Goal: Information Seeking & Learning: Learn about a topic

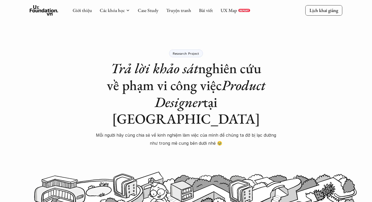
click at [47, 6] on icon at bounding box center [44, 10] width 29 height 10
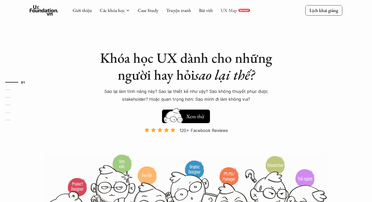
click at [227, 8] on link "UX Map" at bounding box center [229, 10] width 16 height 6
click at [170, 14] on div "Giới thiệu Các khóa học Case Study Truyện tranh Bài viết UX Map REPORT" at bounding box center [161, 10] width 177 height 10
click at [173, 13] on link "Truyện tranh" at bounding box center [178, 10] width 25 height 6
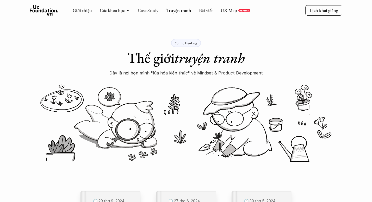
click at [150, 10] on link "Case Study" at bounding box center [148, 10] width 21 height 6
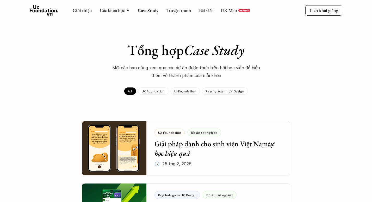
click at [207, 7] on div "Giới thiệu Các khóa học Case Study Truyện tranh Bài viết UX Map REPORT" at bounding box center [161, 10] width 177 height 10
click at [207, 8] on link "Bài viết" at bounding box center [206, 10] width 14 height 6
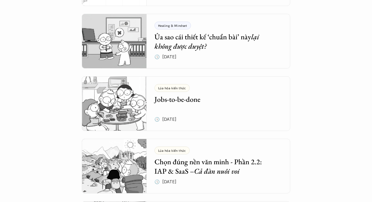
scroll to position [230, 0]
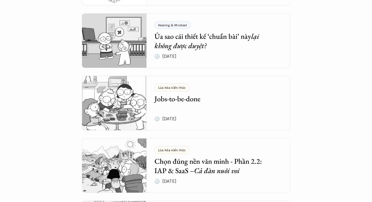
click at [196, 91] on div "Lúa hóa kiến thức Jobs-to-be-done" at bounding box center [214, 94] width 120 height 20
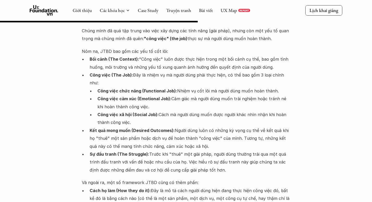
scroll to position [937, 0]
drag, startPoint x: 181, startPoint y: 70, endPoint x: 291, endPoint y: 70, distance: 110.2
click at [291, 71] on div "Lúa hóa kiến thức Jobs-to-be-done 🕔 28 thg 5, 2025 🧑‍🎓 Đàm Khánh Trong vài năm …" at bounding box center [186, 71] width 372 height 1964
drag, startPoint x: 124, startPoint y: 90, endPoint x: 170, endPoint y: 90, distance: 45.8
click at [124, 95] on p "Công việc cảm xúc (Emotional Job): Cảm giác mà người dùng muốn trải nghiệm hoặc…" at bounding box center [193, 103] width 193 height 16
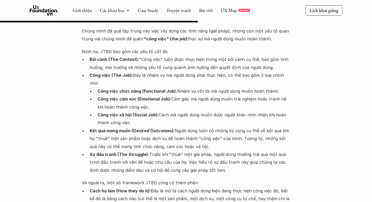
drag, startPoint x: 172, startPoint y: 83, endPoint x: 158, endPoint y: 92, distance: 16.1
click at [158, 95] on p "Công việc cảm xúc (Emotional Job): Cảm giác mà người dùng muốn trải nghiệm hoặc…" at bounding box center [193, 103] width 193 height 16
drag, startPoint x: 136, startPoint y: 100, endPoint x: 158, endPoint y: 99, distance: 22.7
click at [159, 111] on p "Công việc xã hội (Social Job): Cách mà người dùng muốn được người khác nhìn nhậ…" at bounding box center [193, 119] width 193 height 16
drag, startPoint x: 179, startPoint y: 99, endPoint x: 229, endPoint y: 97, distance: 49.5
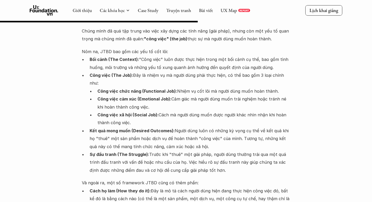
click at [229, 111] on p "Công việc xã hội (Social Job): Cách mà người dùng muốn được người khác nhìn nhậ…" at bounding box center [193, 119] width 193 height 16
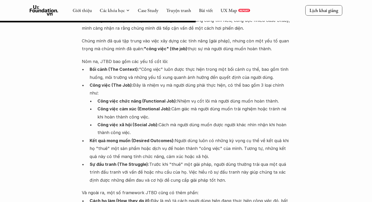
scroll to position [941, 0]
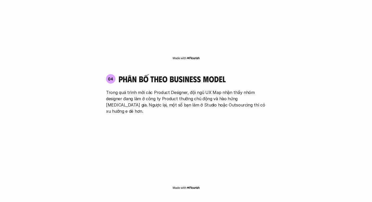
scroll to position [868, 0]
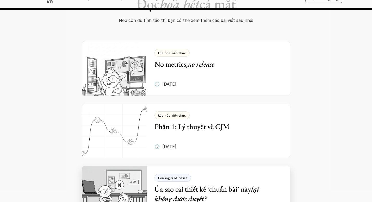
scroll to position [2057, 0]
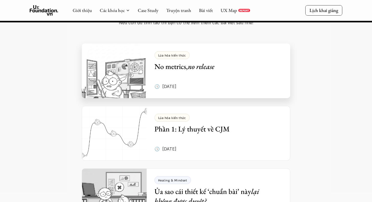
click at [231, 62] on div "Lúa hóa kiến thức No metrics, no release 🕔 [DATE]" at bounding box center [222, 71] width 136 height 55
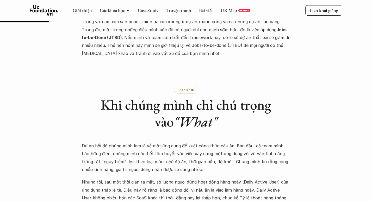
scroll to position [227, 0]
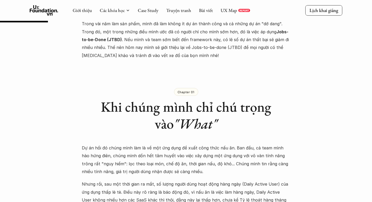
click at [145, 14] on div "Giới thiệu Các khóa học Case Study Truyện tranh Bài viết UX Map REPORT" at bounding box center [161, 10] width 177 height 10
click at [143, 12] on link "Case Study" at bounding box center [148, 10] width 21 height 6
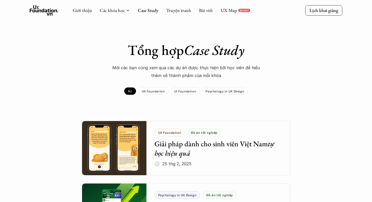
click at [202, 14] on div "Giới thiệu Các khóa học Case Study Truyện tranh Bài viết UX Map REPORT" at bounding box center [161, 10] width 177 height 10
click at [199, 11] on link "Bài viết" at bounding box center [206, 10] width 14 height 6
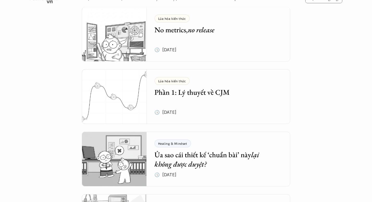
scroll to position [107, 0]
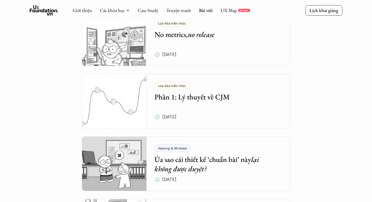
click at [190, 46] on div "Lúa hóa kiến thức No metrics, no release 🕔 [DATE]" at bounding box center [222, 38] width 136 height 55
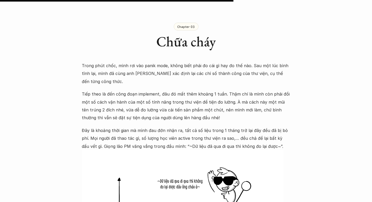
scroll to position [1116, 0]
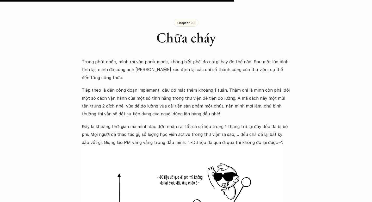
click at [148, 58] on p "Trong phút chốc, mình rơi vào panik mode, không biết phải đo cái gì hay đo thế …" at bounding box center [186, 70] width 208 height 24
click at [144, 36] on div at bounding box center [144, 36] width 0 height 0
click at [171, 33] on div "Chapter 03 Chữa cháy" at bounding box center [186, 28] width 208 height 55
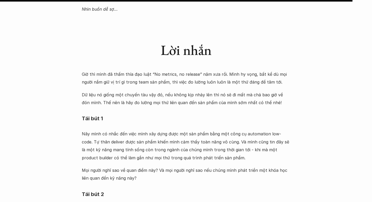
scroll to position [1679, 0]
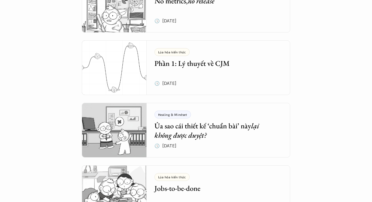
scroll to position [141, 0]
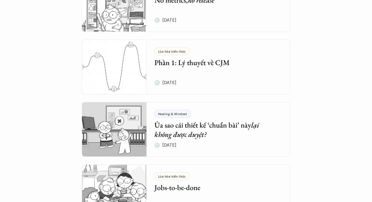
click at [110, 74] on img at bounding box center [114, 67] width 65 height 55
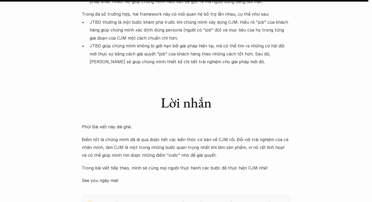
scroll to position [4137, 0]
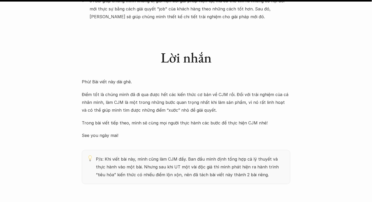
click at [170, 155] on p "P/s: Khi viết bài này, mình cũng làm CJM đấy. Ban đầu mình định tổng hợp cả lý …" at bounding box center [190, 167] width 189 height 24
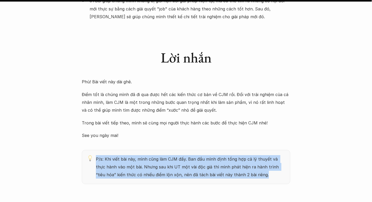
click at [170, 155] on p "P/s: Khi viết bài này, mình cũng làm CJM đấy. Ban đầu mình định tổng hợp cả lý …" at bounding box center [190, 167] width 189 height 24
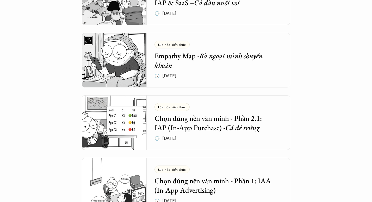
scroll to position [399, 0]
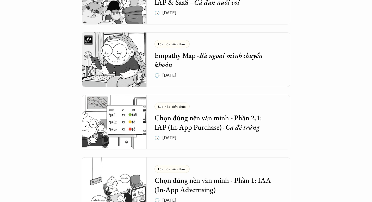
click at [188, 66] on h5 "Empathy Map - Bà ngoại mình chuyển khoản" at bounding box center [214, 60] width 120 height 19
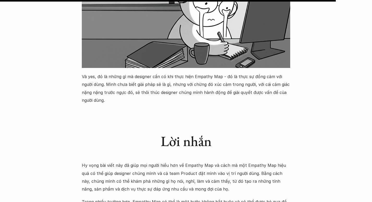
scroll to position [1744, 0]
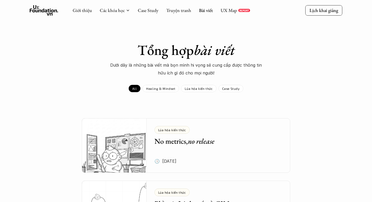
scroll to position [15, 0]
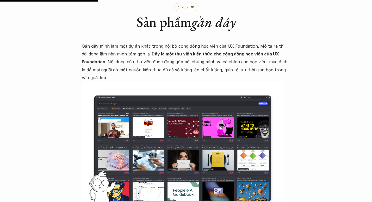
scroll to position [467, 0]
